Goal: Information Seeking & Learning: Learn about a topic

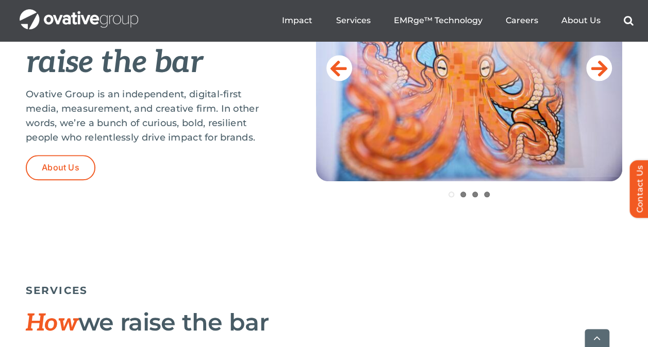
scroll to position [520, 0]
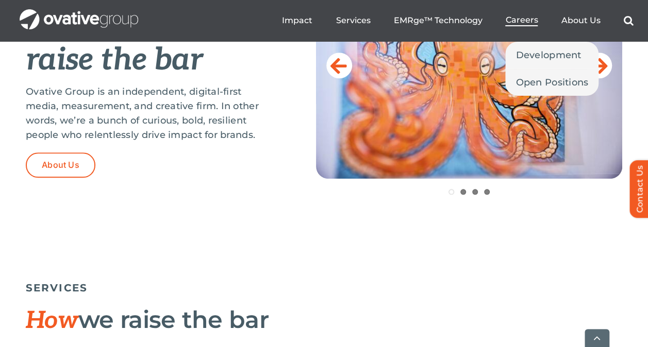
click at [522, 15] on span "Careers" at bounding box center [521, 20] width 32 height 10
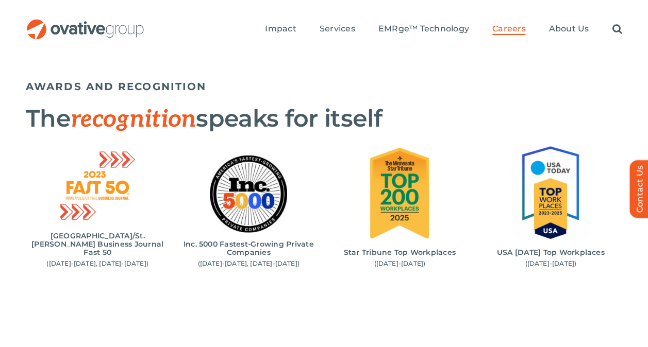
scroll to position [1046, 0]
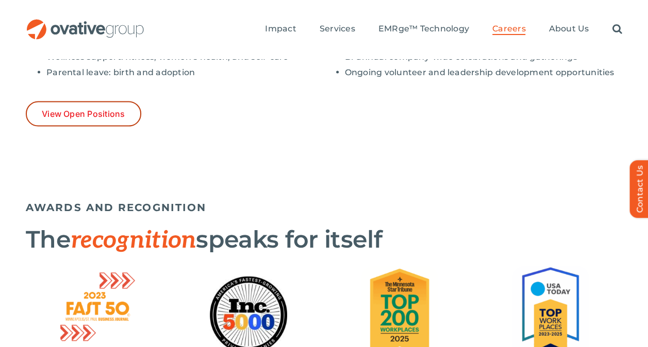
click at [112, 118] on span "View Open Positions" at bounding box center [84, 114] width 84 height 10
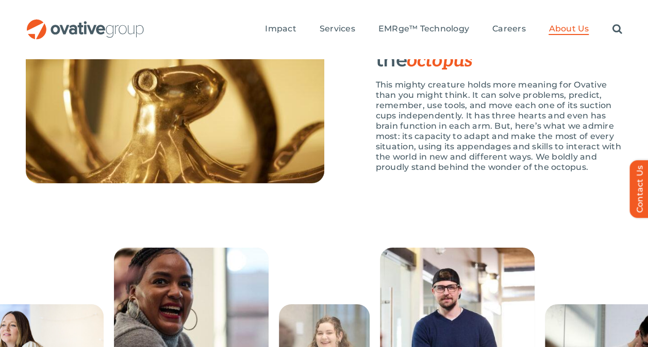
scroll to position [1680, 0]
